Goal: Task Accomplishment & Management: Manage account settings

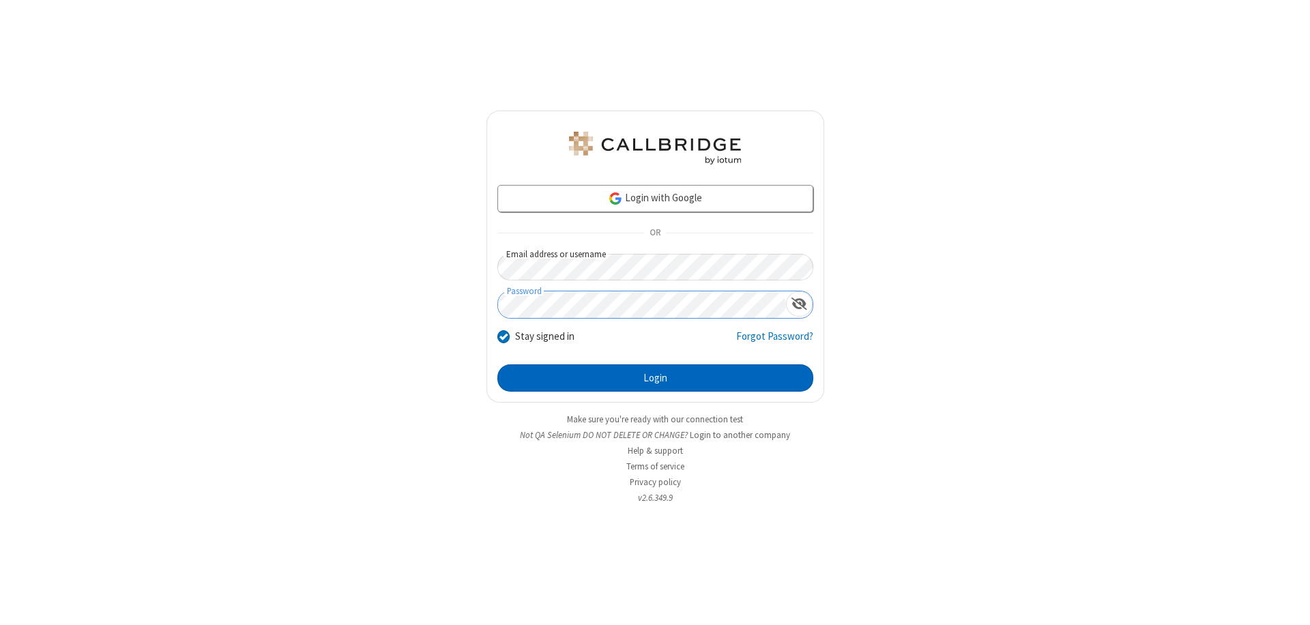
click at [655, 378] on button "Login" at bounding box center [655, 377] width 316 height 27
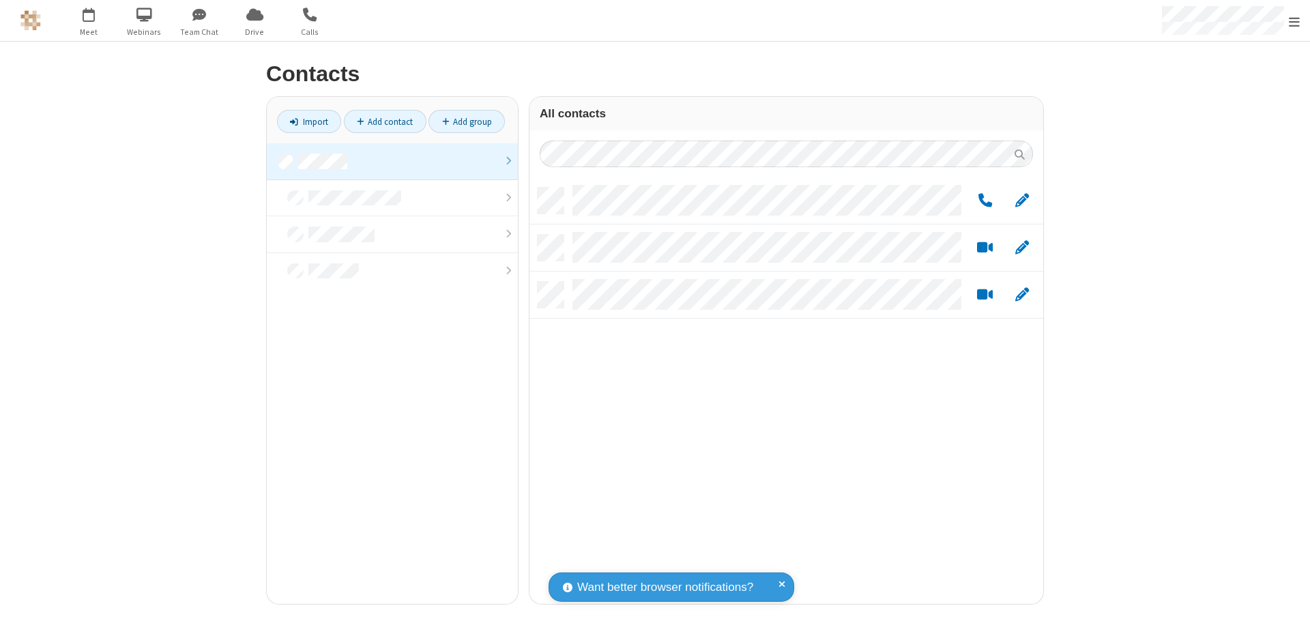
scroll to position [416, 503]
click at [392, 161] on link at bounding box center [392, 161] width 251 height 37
click at [467, 121] on link "Add group" at bounding box center [466, 121] width 76 height 23
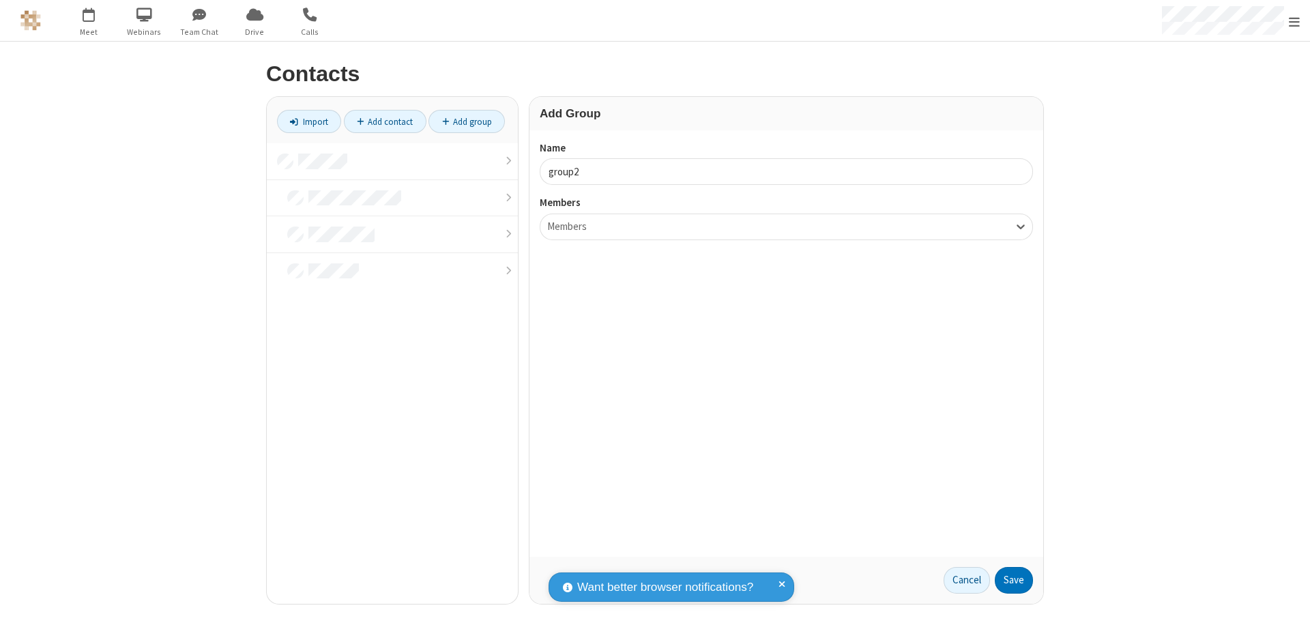
type input "group2"
type input "name19"
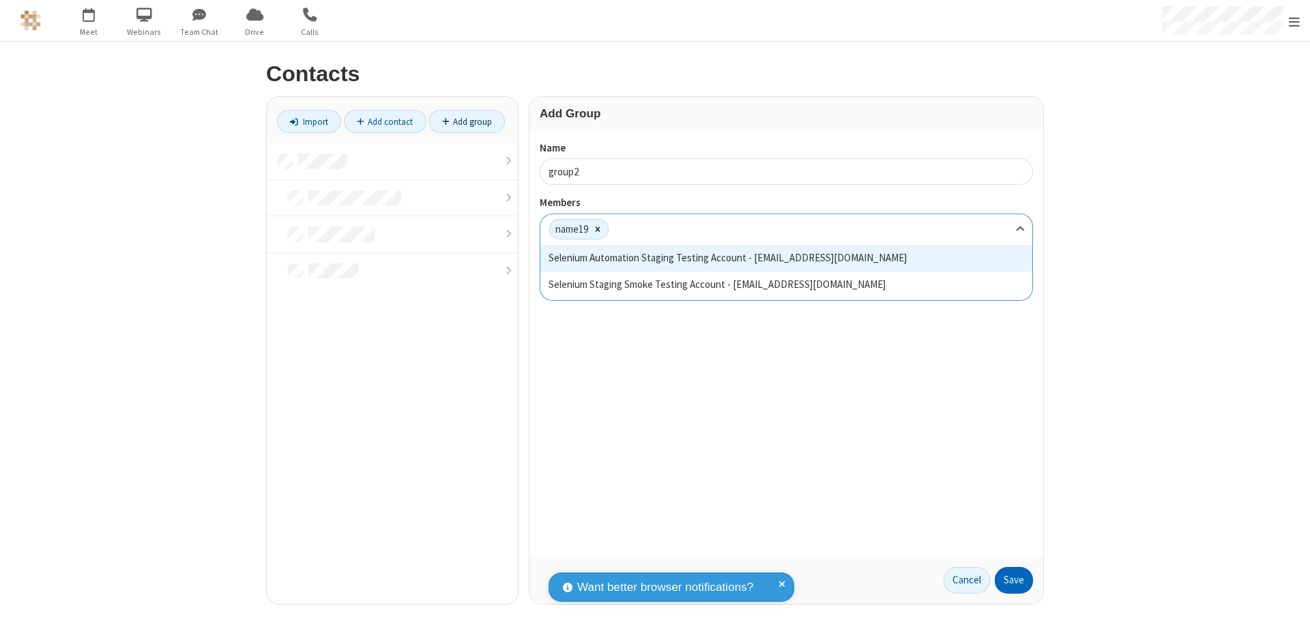
click at [1014, 580] on button "Save" at bounding box center [1013, 580] width 38 height 27
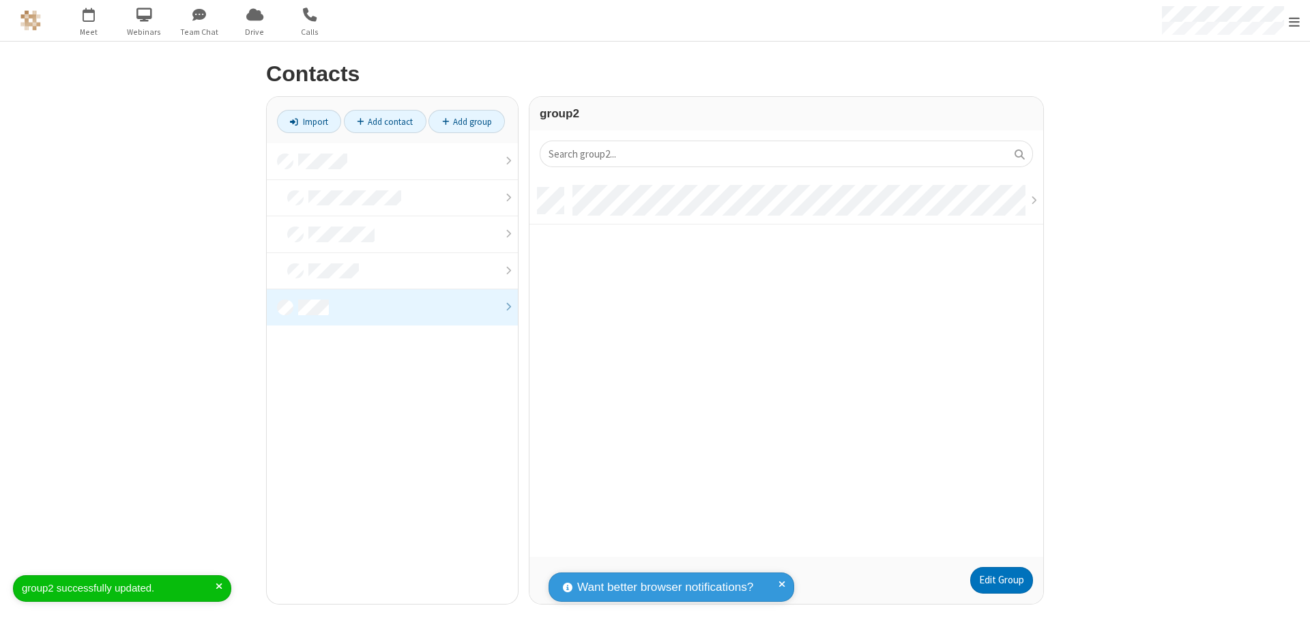
scroll to position [369, 503]
click at [1001, 580] on link "Edit Group" at bounding box center [1001, 580] width 63 height 27
